Goal: Information Seeking & Learning: Learn about a topic

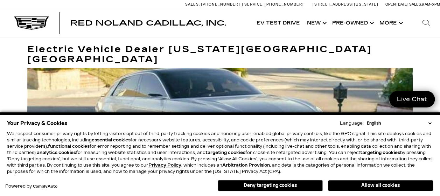
click at [297, 188] on button "Deny targeting cookies" at bounding box center [270, 185] width 105 height 11
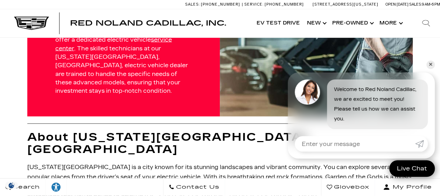
scroll to position [666, 0]
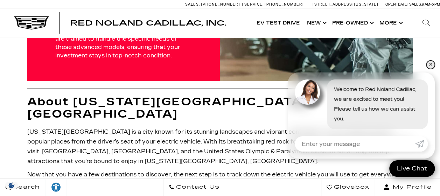
click at [429, 64] on link "✕" at bounding box center [431, 65] width 8 height 8
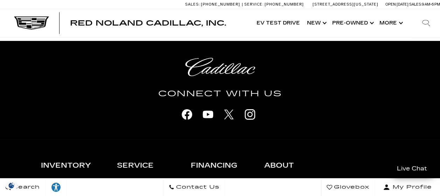
scroll to position [1157, 0]
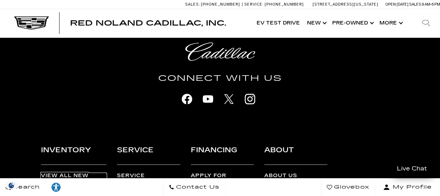
click at [71, 173] on link "View All New Vehicles" at bounding box center [74, 178] width 66 height 10
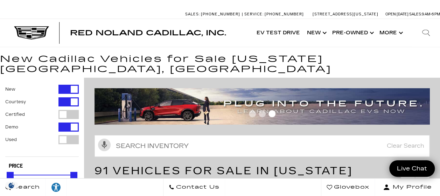
click at [255, 110] on span "Go to slide 1" at bounding box center [252, 113] width 7 height 7
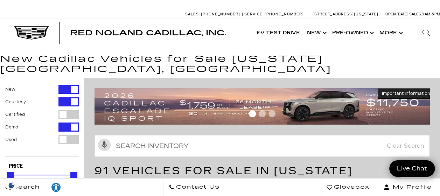
click at [305, 95] on img at bounding box center [264, 106] width 341 height 36
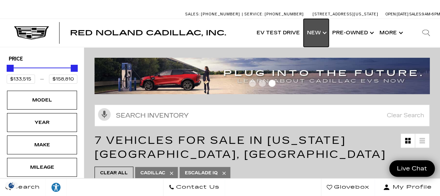
click at [321, 32] on link "Show New" at bounding box center [316, 33] width 25 height 28
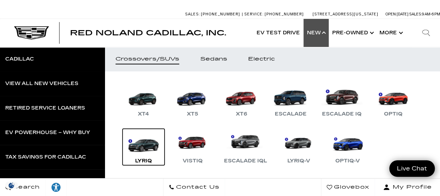
click at [143, 146] on link "LYRIQ" at bounding box center [144, 147] width 42 height 36
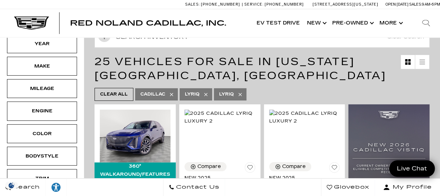
scroll to position [70, 0]
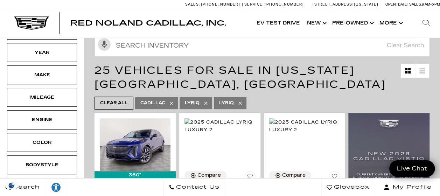
click at [170, 102] on icon at bounding box center [172, 104] width 6 height 6
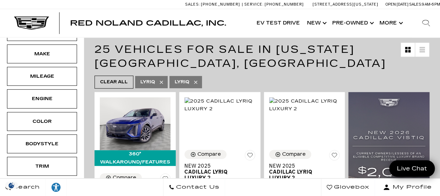
scroll to position [70, 0]
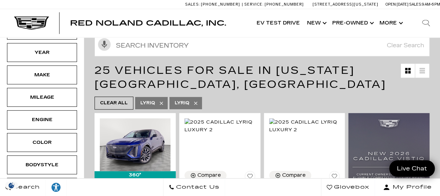
click at [161, 101] on icon at bounding box center [162, 104] width 6 height 6
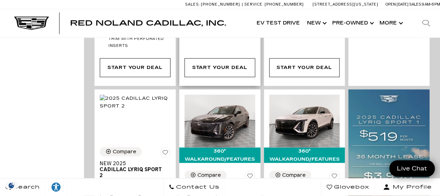
scroll to position [455, 0]
